Goal: Check status: Check status

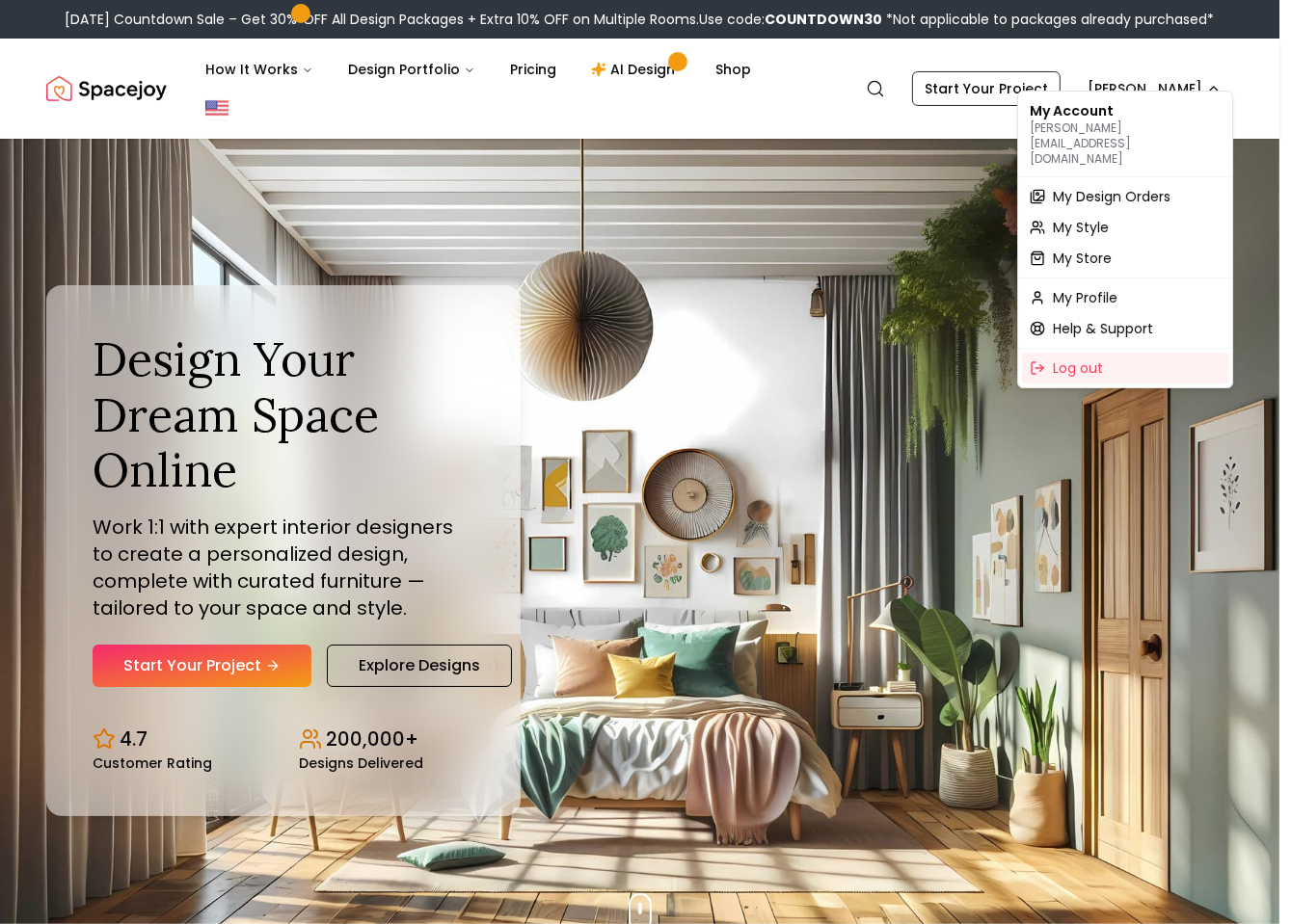
click at [1086, 187] on span "My Design Orders" at bounding box center [1112, 197] width 118 height 20
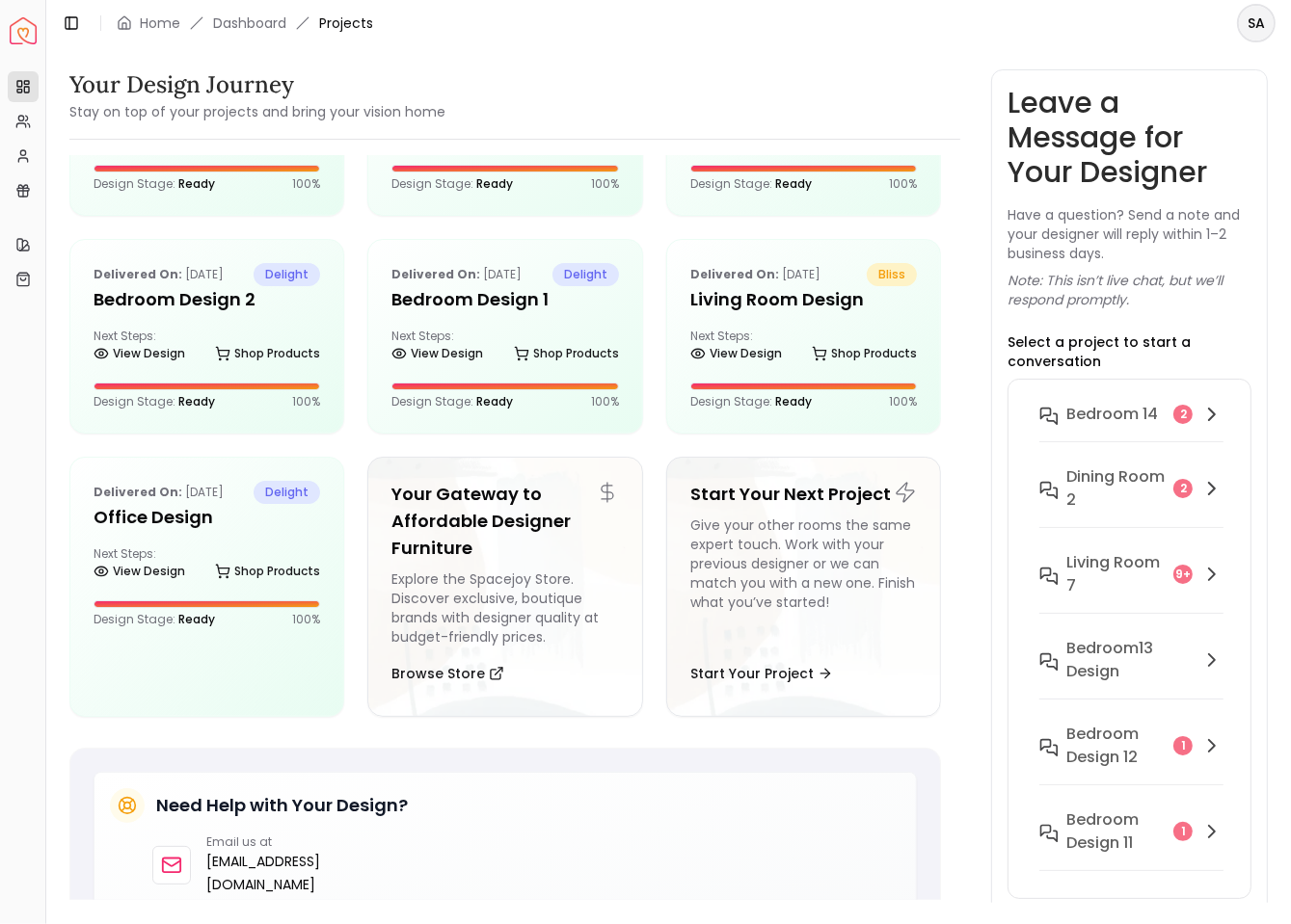
scroll to position [832, 0]
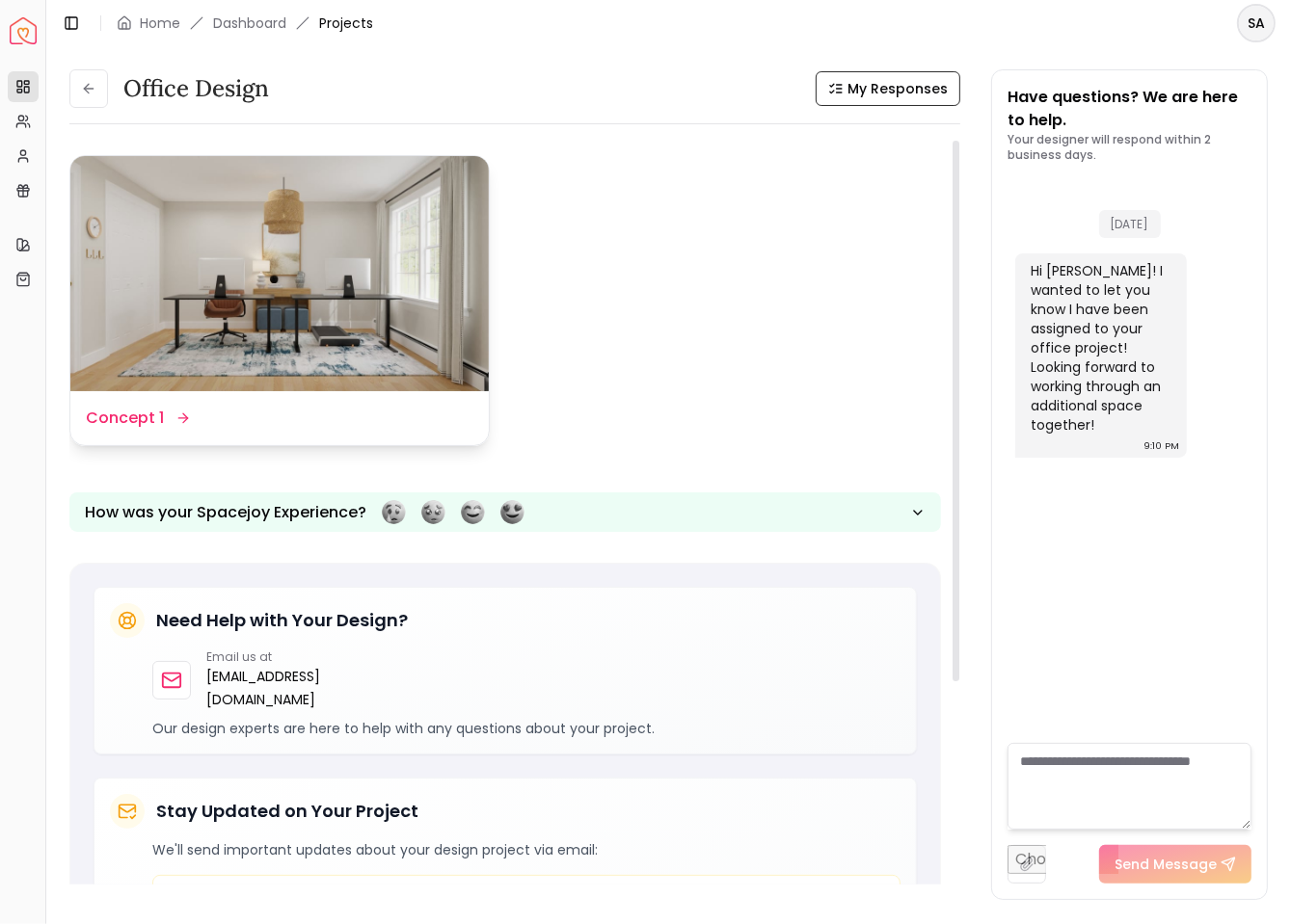
click at [389, 226] on img at bounding box center [280, 273] width 419 height 235
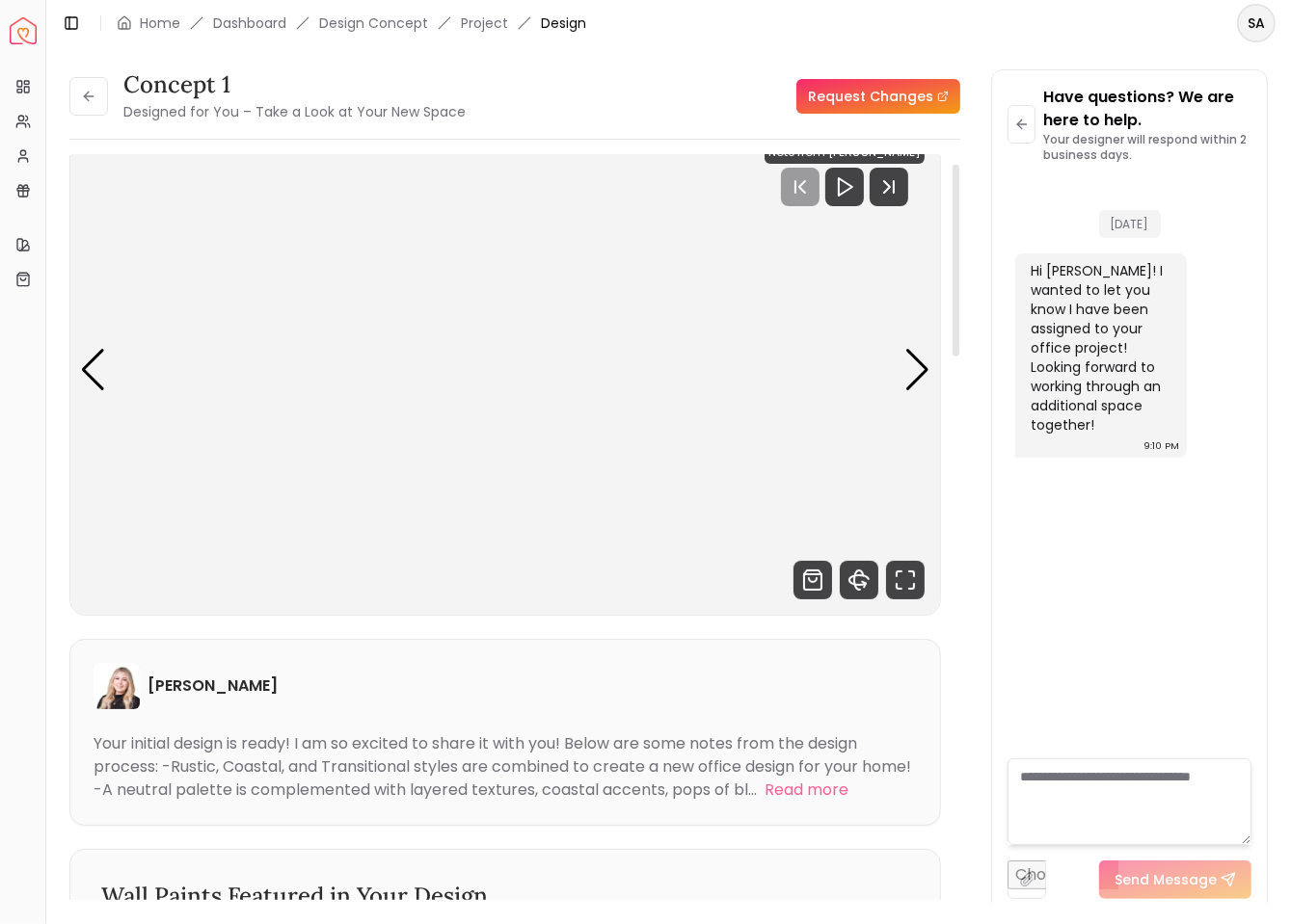
scroll to position [147, 0]
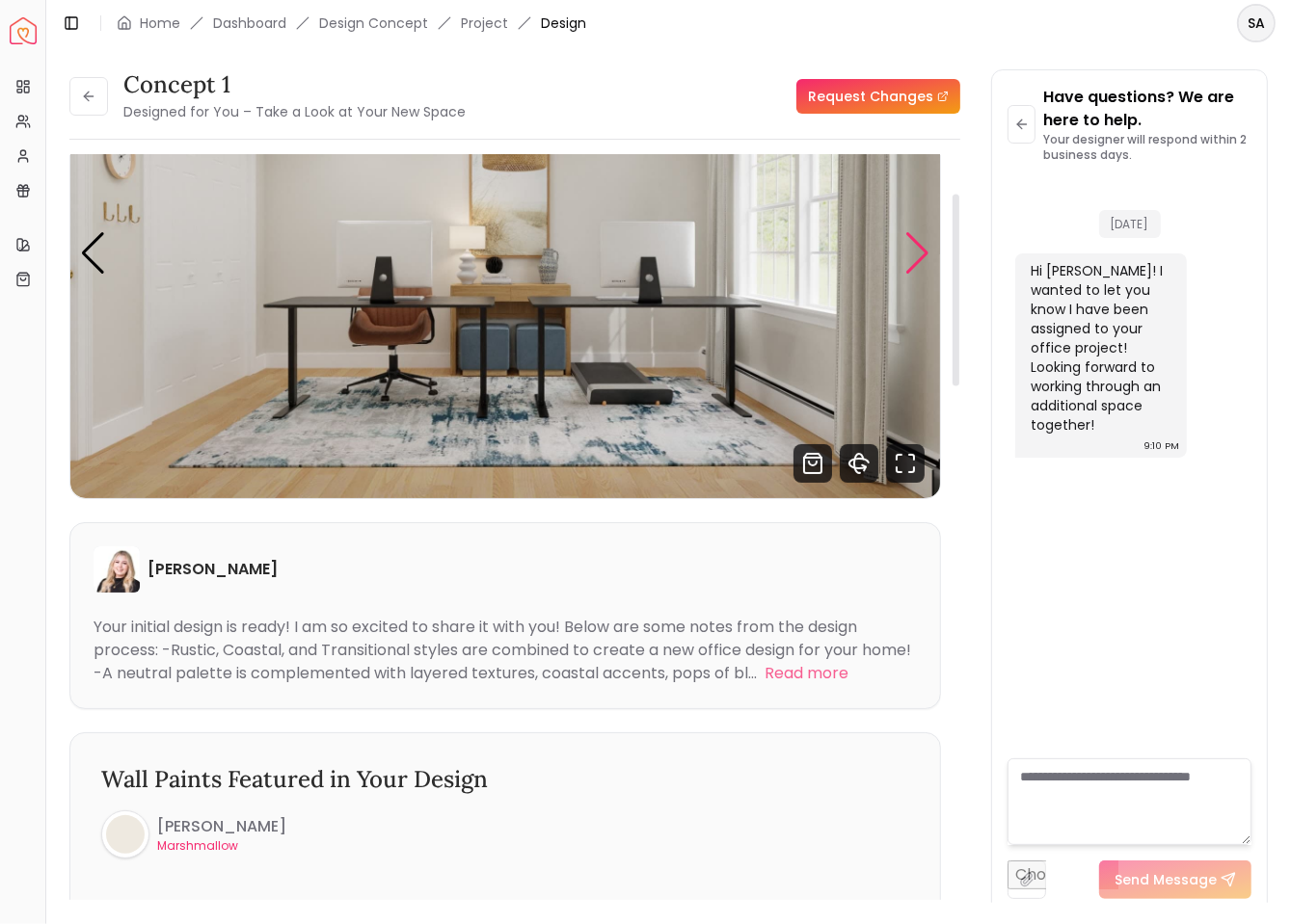
click at [921, 250] on div "Next slide" at bounding box center [917, 253] width 26 height 42
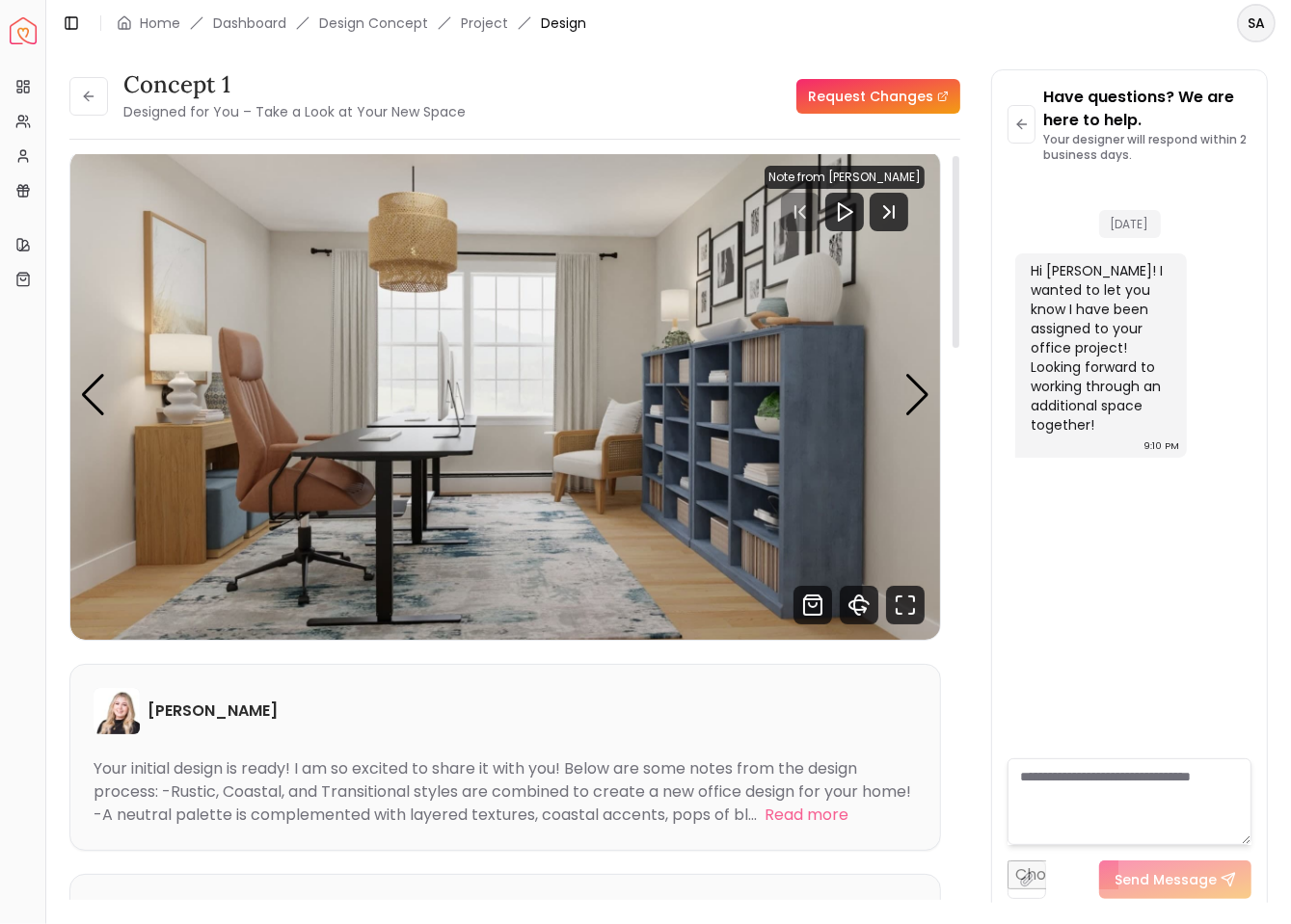
scroll to position [0, 0]
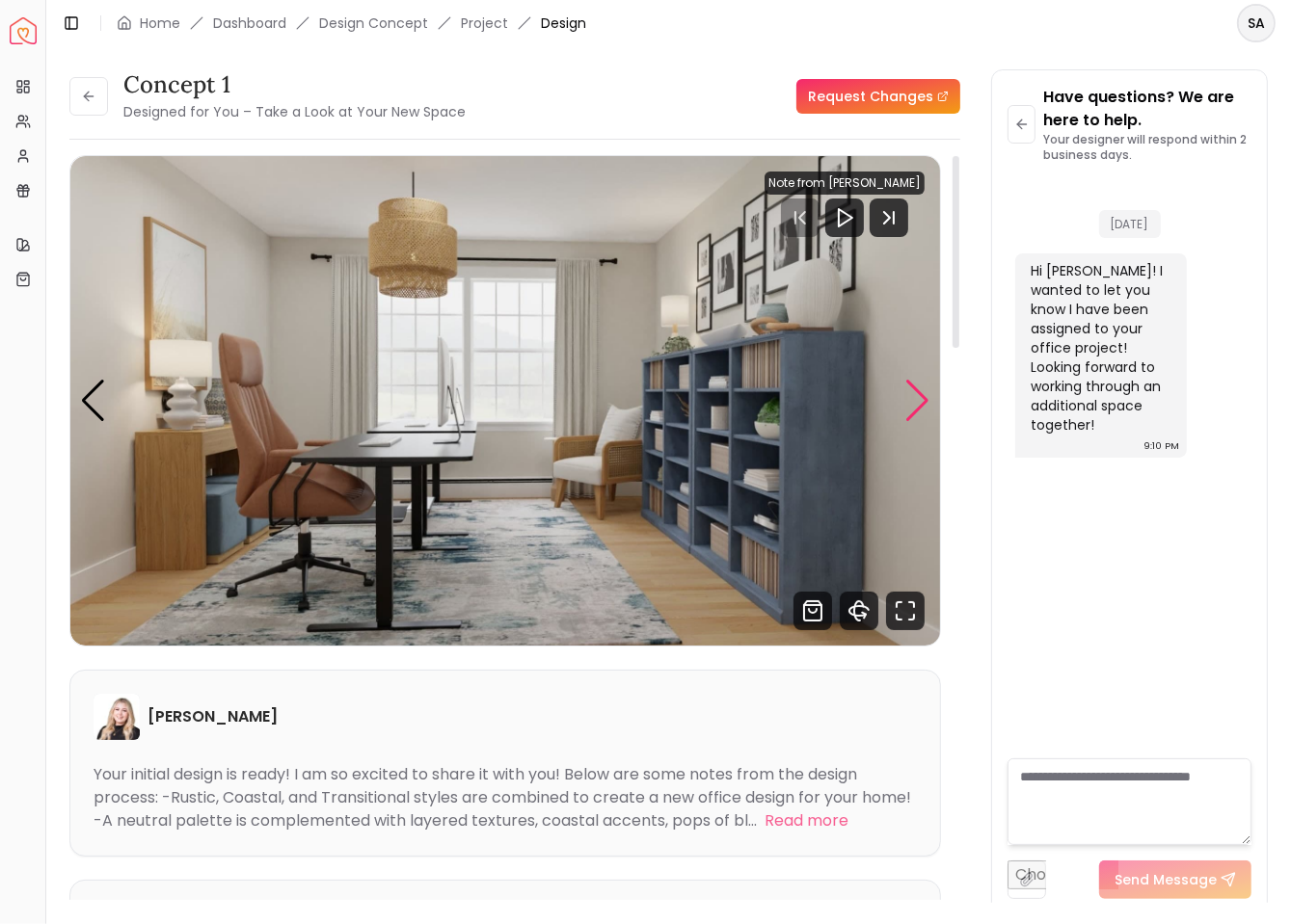
click at [926, 407] on div "Next slide" at bounding box center [917, 400] width 26 height 42
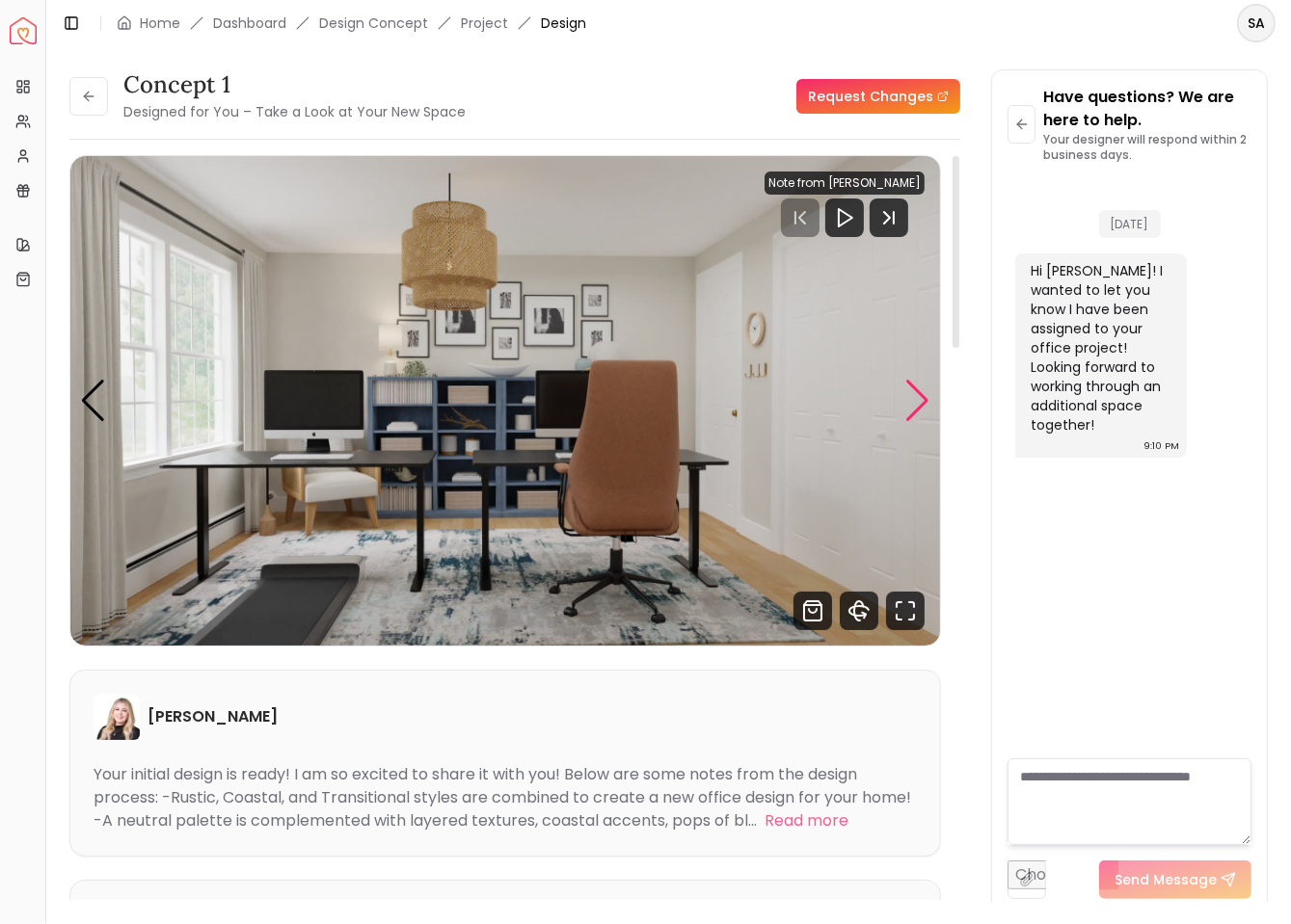
click at [926, 407] on div "Next slide" at bounding box center [917, 400] width 26 height 42
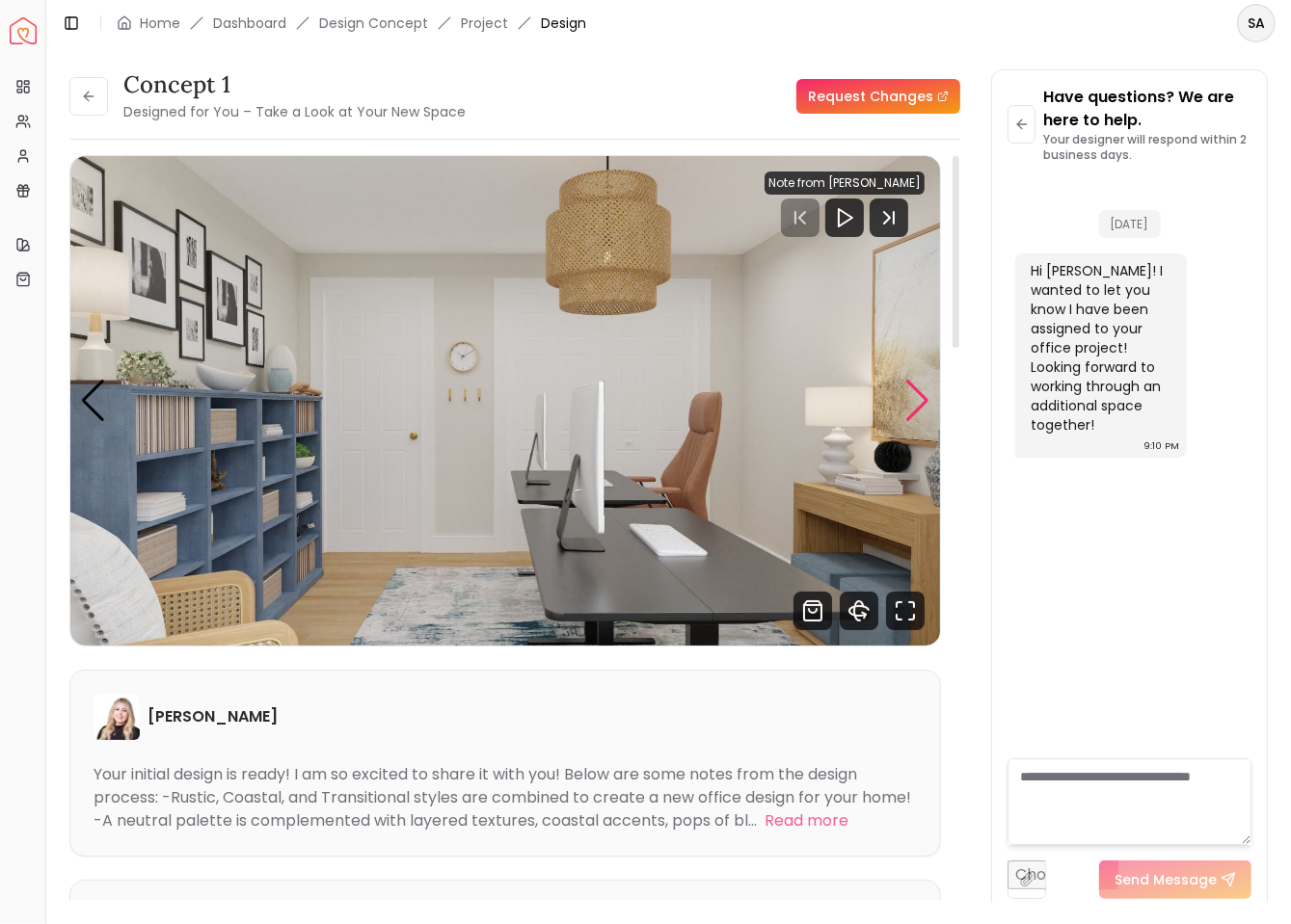
click at [926, 407] on div "Next slide" at bounding box center [917, 400] width 26 height 42
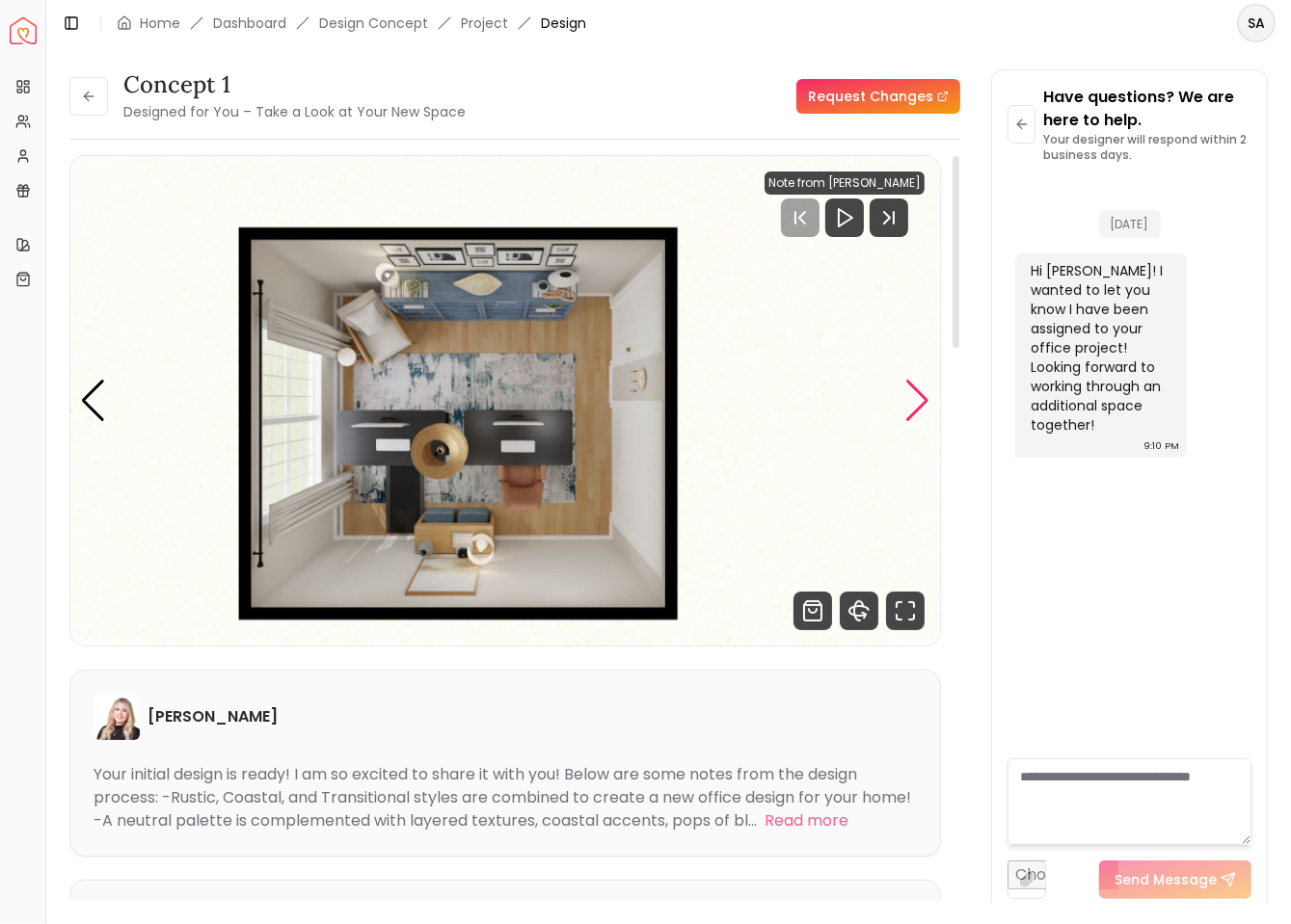
click at [926, 407] on div "Next slide" at bounding box center [917, 400] width 26 height 42
